Goal: Task Accomplishment & Management: Manage account settings

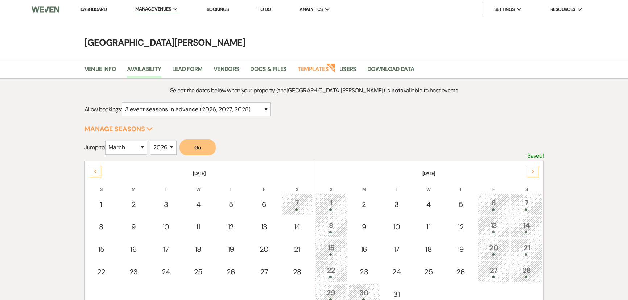
select select "3"
select select "2026"
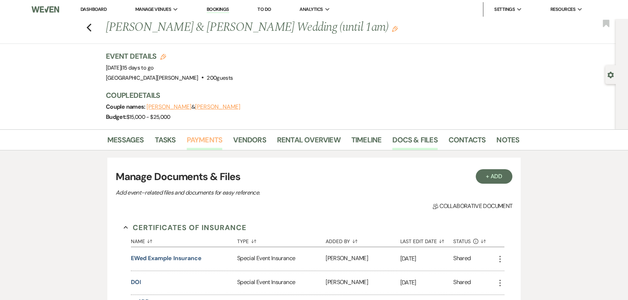
click at [198, 141] on link "Payments" at bounding box center [205, 142] width 36 height 16
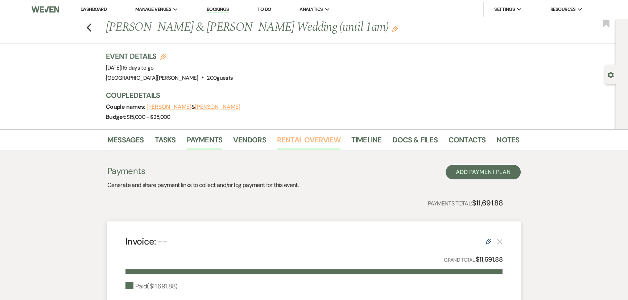
click at [295, 145] on link "Rental Overview" at bounding box center [308, 142] width 63 height 16
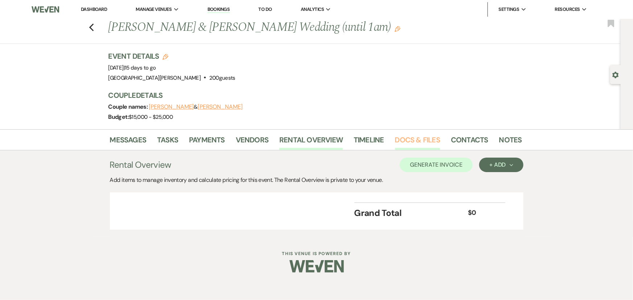
click at [406, 145] on link "Docs & Files" at bounding box center [417, 142] width 45 height 16
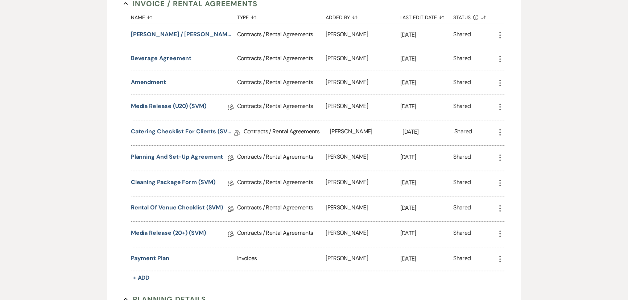
scroll to position [363, 0]
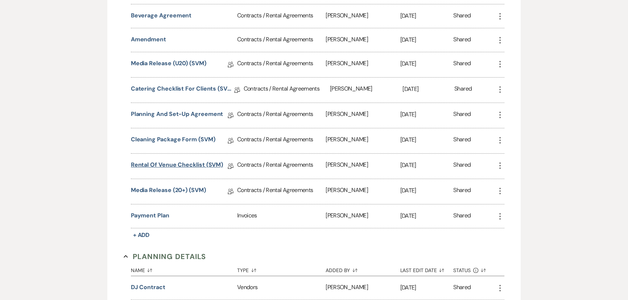
click at [179, 166] on link "Rental of Venue Checklist (SVM)" at bounding box center [177, 166] width 92 height 11
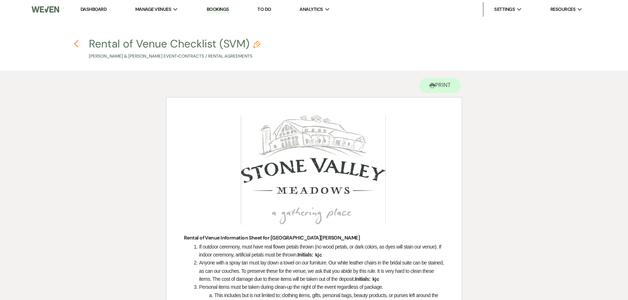
click at [77, 42] on icon "Previous" at bounding box center [76, 44] width 5 height 9
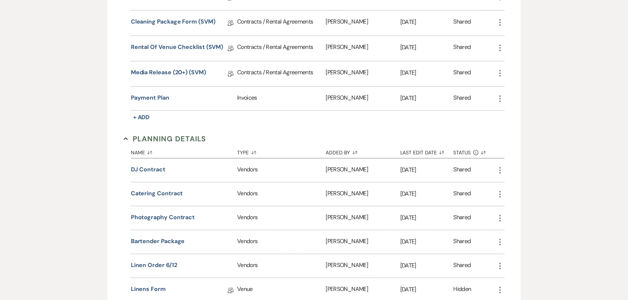
scroll to position [494, 0]
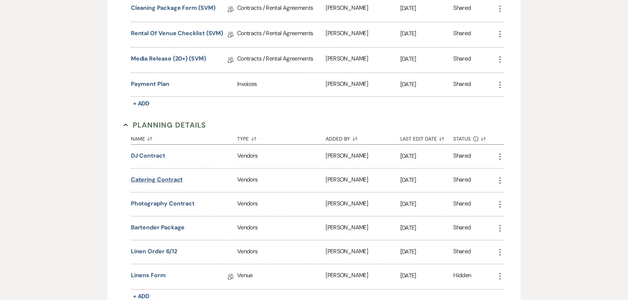
click at [172, 176] on button "Catering Contract" at bounding box center [157, 179] width 52 height 9
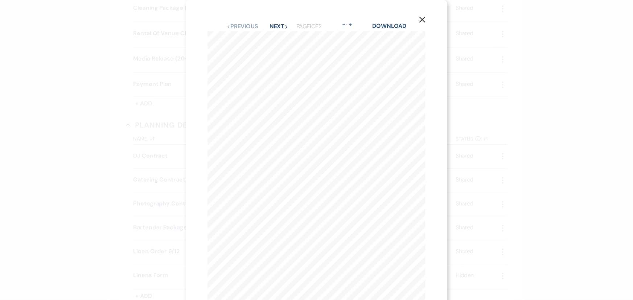
click at [424, 17] on icon "X" at bounding box center [422, 19] width 7 height 7
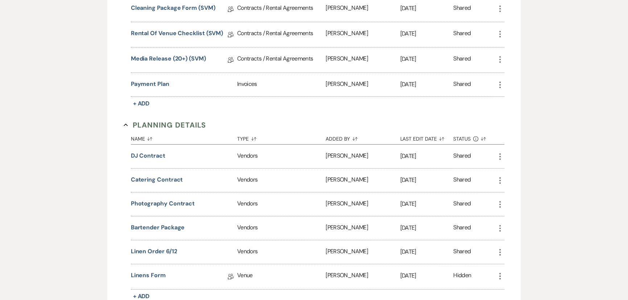
click at [555, 84] on div "Messages Tasks Payments Vendors Rental Overview Timeline Docs & Files Contacts …" at bounding box center [314, 86] width 628 height 902
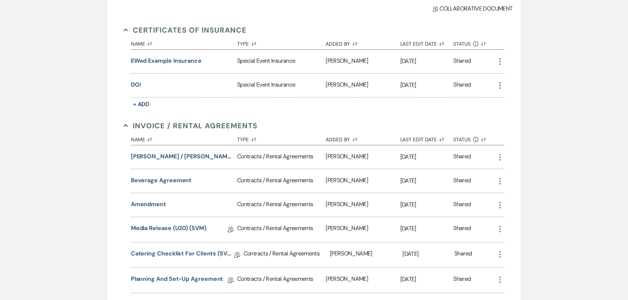
scroll to position [0, 0]
